Goal: Task Accomplishment & Management: Manage account settings

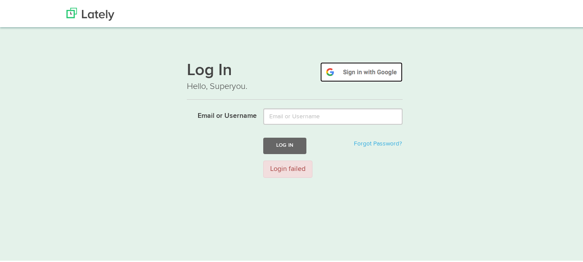
click at [375, 74] on img at bounding box center [361, 71] width 82 height 20
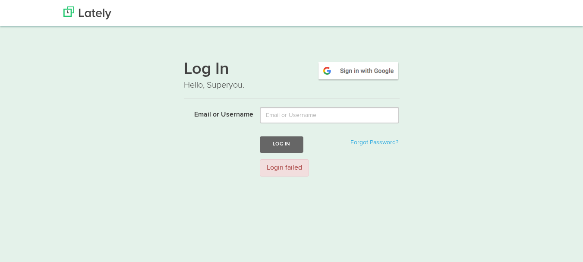
click at [373, 67] on img at bounding box center [358, 71] width 82 height 20
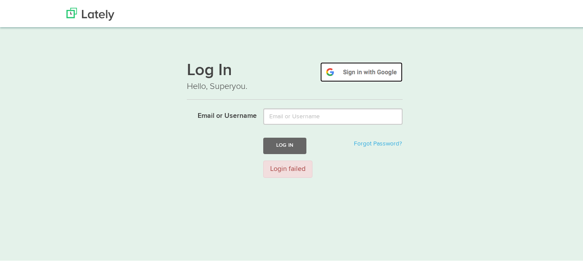
click at [373, 67] on img at bounding box center [361, 71] width 82 height 20
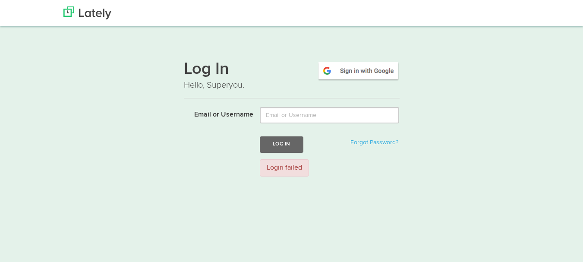
click at [362, 73] on img at bounding box center [358, 71] width 82 height 20
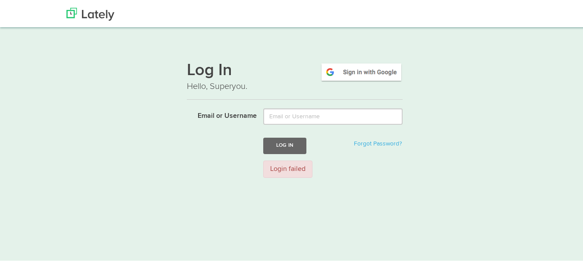
click at [362, 73] on img at bounding box center [361, 71] width 82 height 20
click at [363, 70] on img at bounding box center [361, 71] width 82 height 20
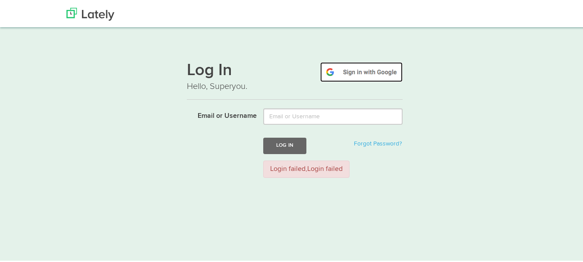
click at [366, 67] on img at bounding box center [361, 71] width 82 height 20
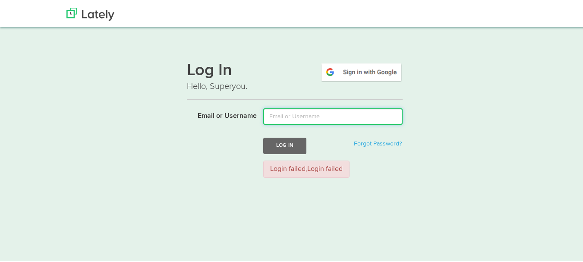
click at [336, 114] on input "Email or Username" at bounding box center [332, 115] width 139 height 16
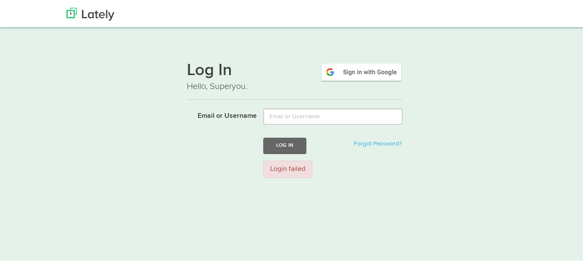
type input "[EMAIL_ADDRESS][DOMAIN_NAME]"
click at [278, 149] on button "Log In" at bounding box center [284, 144] width 43 height 16
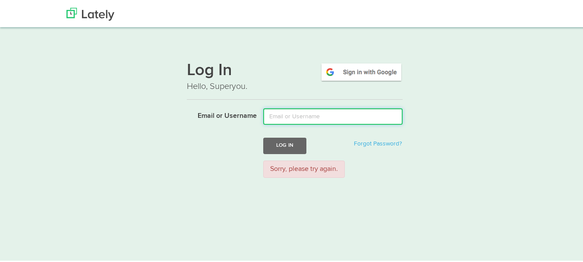
click at [321, 117] on input "Email or Username" at bounding box center [332, 115] width 139 height 16
type input "[EMAIL_ADDRESS][DOMAIN_NAME]"
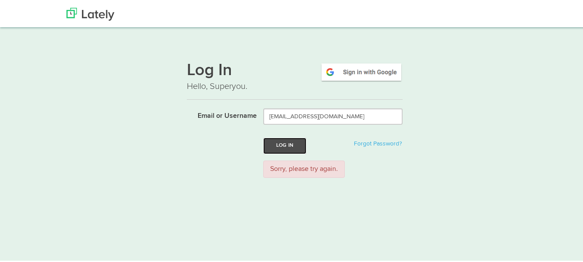
click at [294, 139] on button "Log In" at bounding box center [284, 144] width 43 height 16
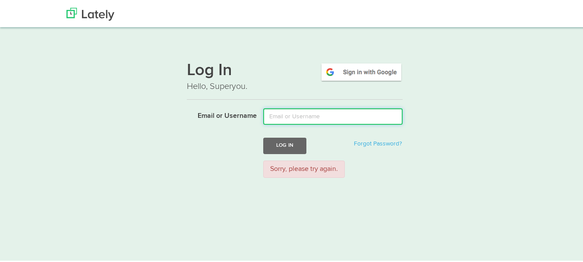
click at [302, 113] on input "Email or Username" at bounding box center [332, 115] width 139 height 16
type input "Techlambdaservices@gmail.com"
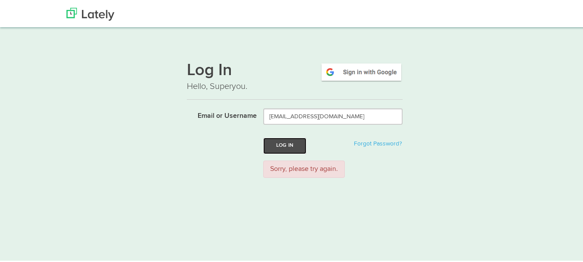
click at [283, 147] on button "Log In" at bounding box center [284, 144] width 43 height 16
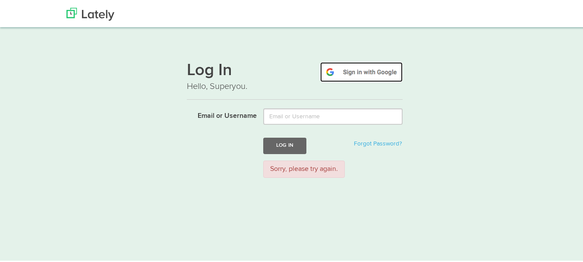
click at [356, 68] on img at bounding box center [361, 71] width 82 height 20
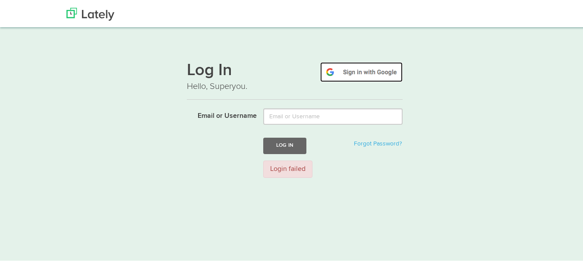
click at [356, 68] on img at bounding box center [361, 71] width 82 height 20
drag, startPoint x: 0, startPoint y: 0, endPoint x: 356, endPoint y: 68, distance: 362.6
click at [356, 68] on img at bounding box center [361, 71] width 82 height 20
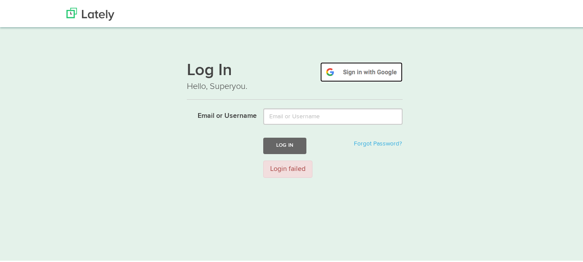
click at [351, 71] on img at bounding box center [361, 71] width 82 height 20
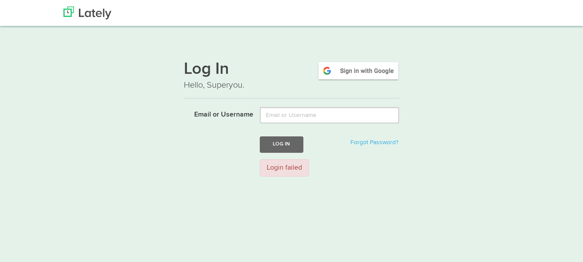
click at [351, 71] on img at bounding box center [358, 71] width 82 height 20
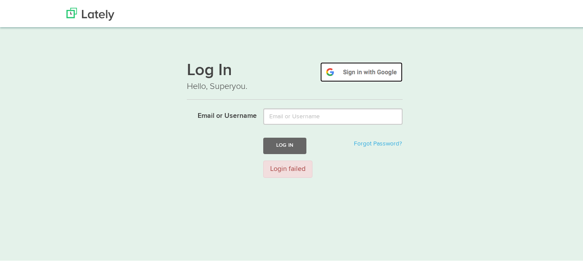
click at [375, 71] on img at bounding box center [361, 71] width 82 height 20
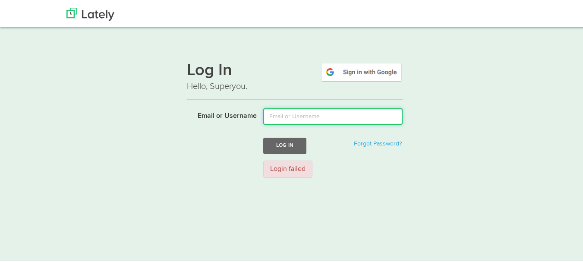
click at [284, 116] on input "Email or Username" at bounding box center [332, 115] width 139 height 16
type input "techlambdaservices@gmail.com"
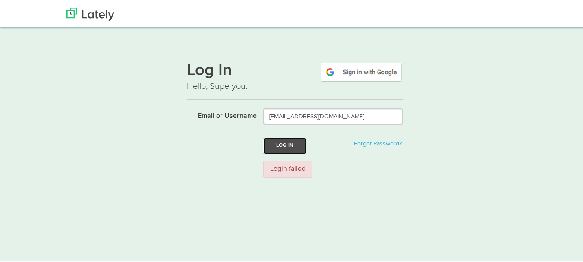
click at [290, 140] on button "Log In" at bounding box center [284, 144] width 43 height 16
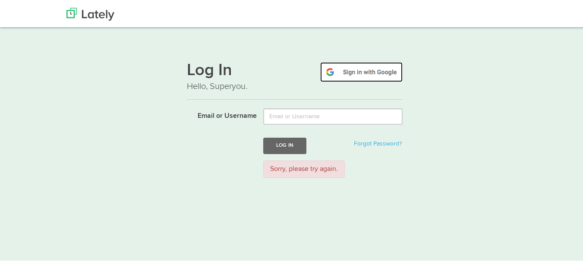
click at [349, 69] on img at bounding box center [361, 71] width 82 height 20
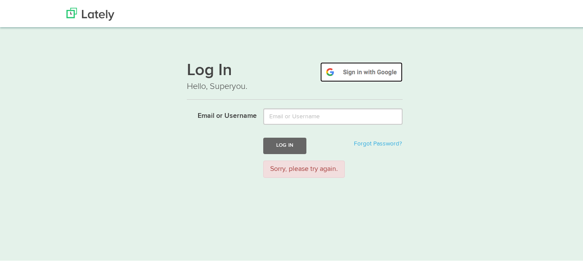
click at [349, 69] on img at bounding box center [361, 71] width 82 height 20
click at [361, 68] on img at bounding box center [361, 71] width 82 height 20
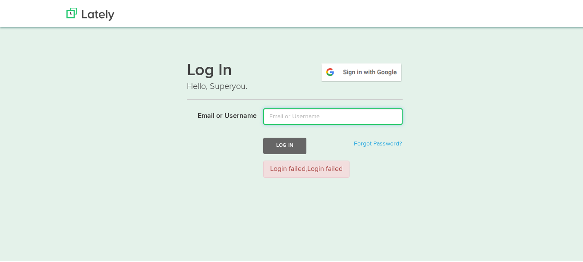
click at [299, 120] on input "Email or Username" at bounding box center [332, 115] width 139 height 16
type input "[EMAIL_ADDRESS][DOMAIN_NAME]"
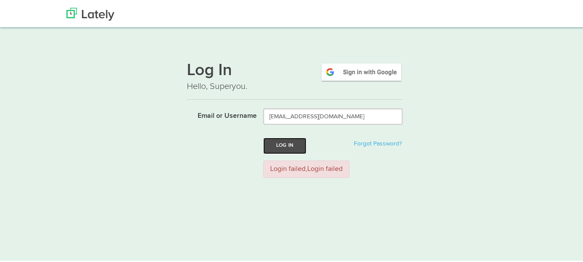
click at [292, 143] on button "Log In" at bounding box center [284, 144] width 43 height 16
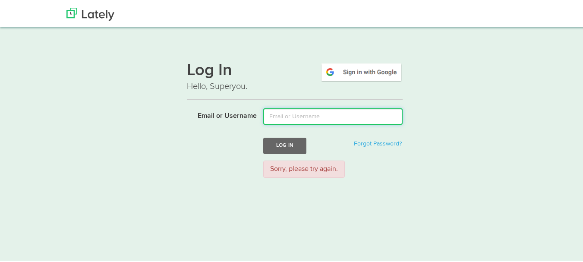
click at [341, 117] on input "Email or Username" at bounding box center [332, 115] width 139 height 16
type input "[EMAIL_ADDRESS][DOMAIN_NAME]"
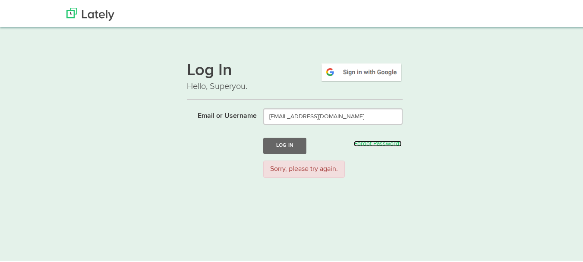
click at [357, 142] on link "Forgot Password?" at bounding box center [378, 142] width 48 height 6
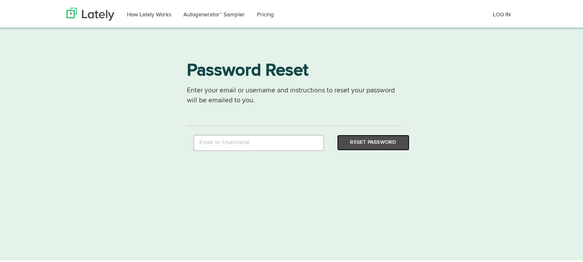
click at [357, 139] on button "Reset Password" at bounding box center [373, 141] width 72 height 16
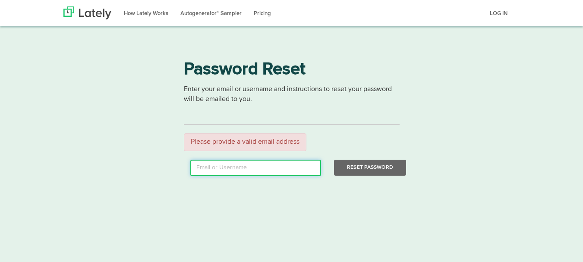
drag, startPoint x: 0, startPoint y: 0, endPoint x: 288, endPoint y: 167, distance: 333.1
click at [288, 167] on input "email" at bounding box center [255, 168] width 131 height 16
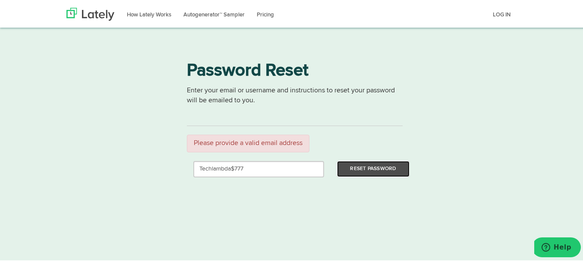
click at [364, 169] on button "Reset Password" at bounding box center [373, 168] width 72 height 16
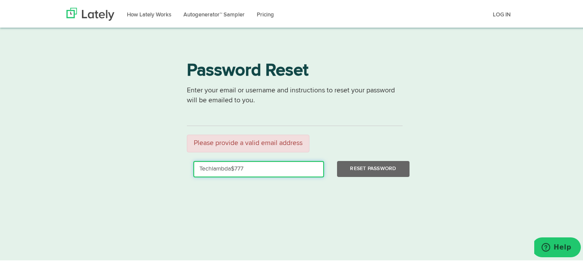
click at [231, 168] on input "Techlambda$777" at bounding box center [258, 168] width 131 height 16
click at [244, 168] on input "Techlambda@777" at bounding box center [258, 168] width 131 height 16
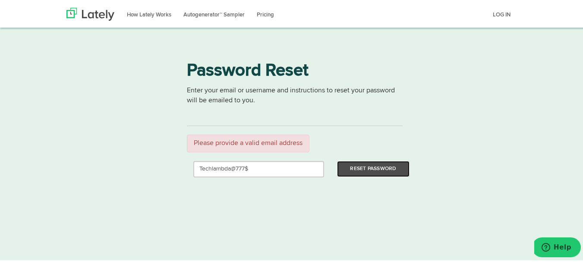
click at [372, 165] on button "Reset Password" at bounding box center [373, 168] width 72 height 16
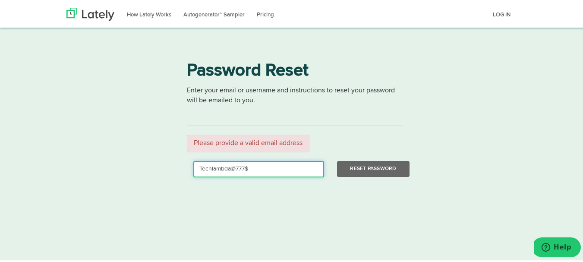
click at [295, 164] on input "Techlambda@777$" at bounding box center [258, 168] width 131 height 16
type input "Techlambda@777"
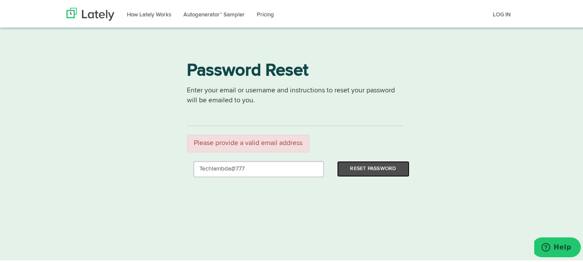
click at [346, 170] on button "Reset Password" at bounding box center [373, 168] width 72 height 16
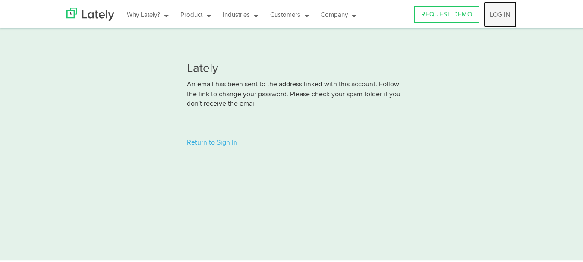
click at [504, 15] on link "LOG IN" at bounding box center [500, 13] width 33 height 26
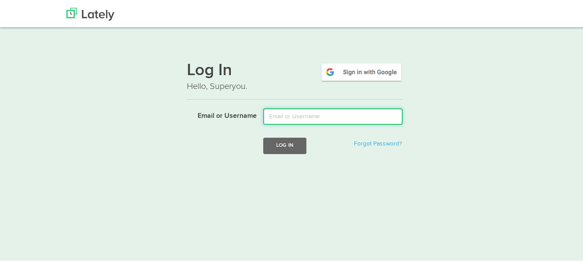
click at [343, 109] on input "Email or Username" at bounding box center [332, 115] width 139 height 16
type input "[EMAIL_ADDRESS][DOMAIN_NAME]"
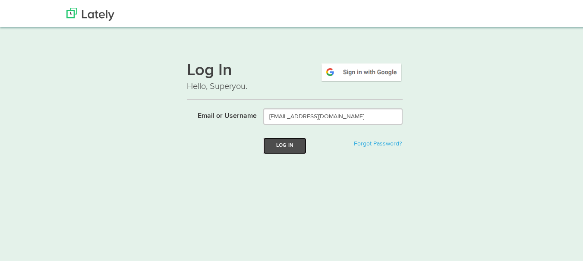
click at [272, 142] on button "Log In" at bounding box center [284, 144] width 43 height 16
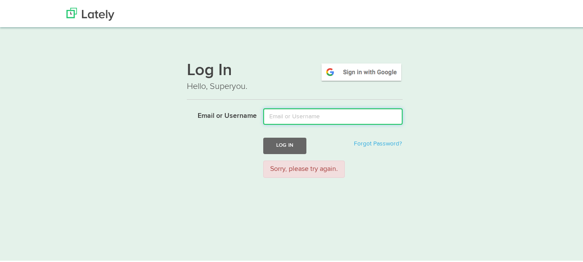
click at [318, 111] on input "Email or Username" at bounding box center [332, 115] width 139 height 16
type input "Techlambdaservices@gmail.com"
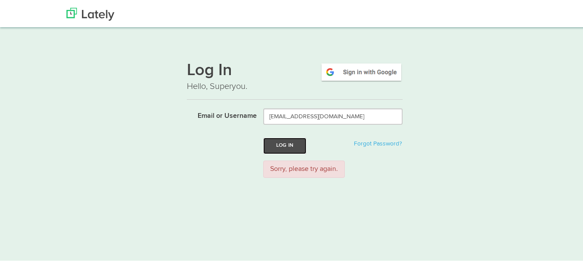
click at [287, 139] on button "Log In" at bounding box center [284, 144] width 43 height 16
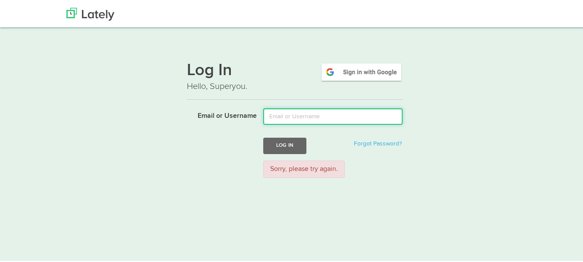
click at [303, 118] on input "Email or Username" at bounding box center [332, 115] width 139 height 16
type input "[EMAIL_ADDRESS][DOMAIN_NAME]"
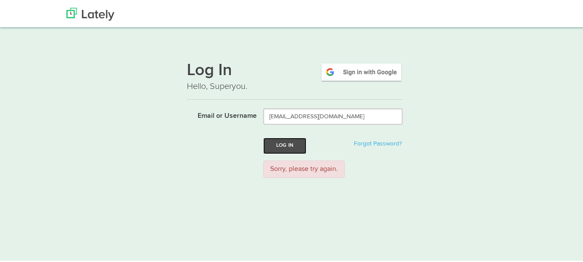
click at [281, 146] on button "Log In" at bounding box center [284, 144] width 43 height 16
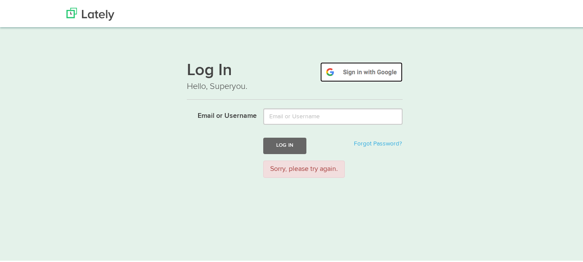
click at [348, 74] on img at bounding box center [361, 71] width 82 height 20
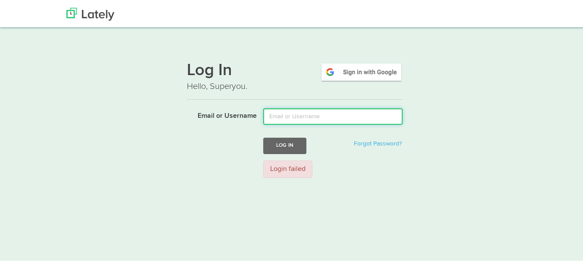
click at [323, 117] on input "Email or Username" at bounding box center [332, 115] width 139 height 16
type input "[EMAIL_ADDRESS][DOMAIN_NAME]"
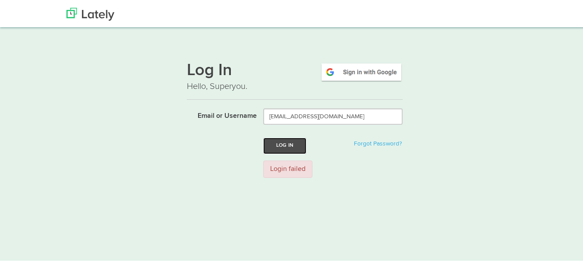
click at [290, 144] on button "Log In" at bounding box center [284, 144] width 43 height 16
